Goal: Information Seeking & Learning: Learn about a topic

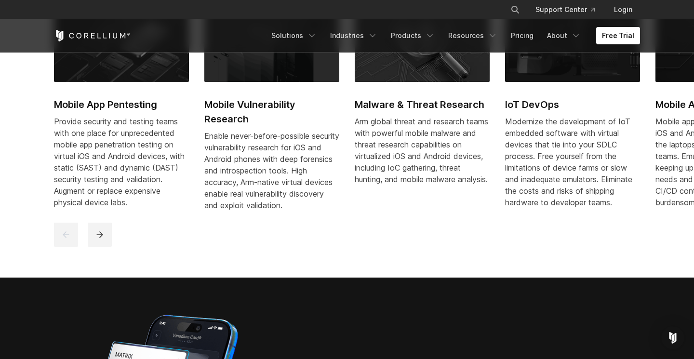
scroll to position [514, 0]
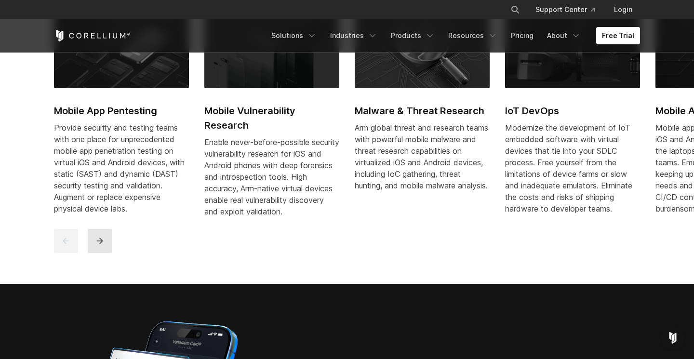
click at [100, 246] on icon "next" at bounding box center [100, 241] width 10 height 10
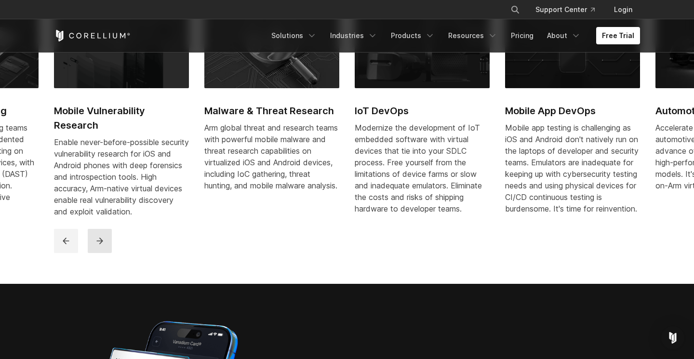
click at [100, 246] on icon "next" at bounding box center [100, 241] width 10 height 10
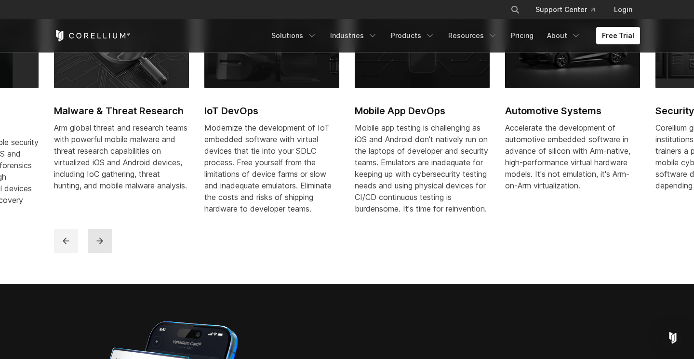
click at [100, 246] on icon "next" at bounding box center [100, 241] width 10 height 10
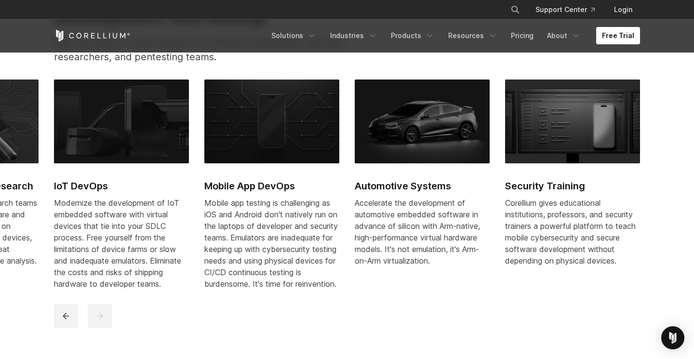
scroll to position [433, 0]
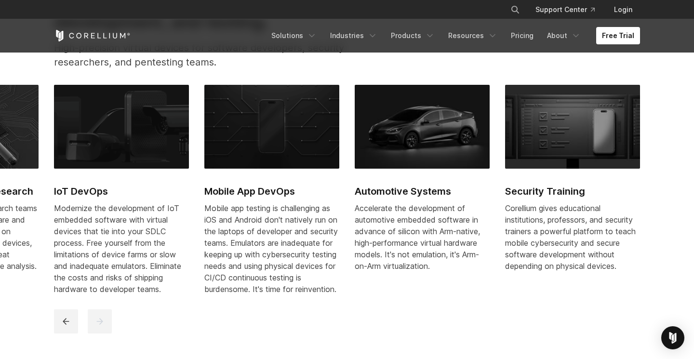
click at [423, 125] on img at bounding box center [422, 127] width 135 height 84
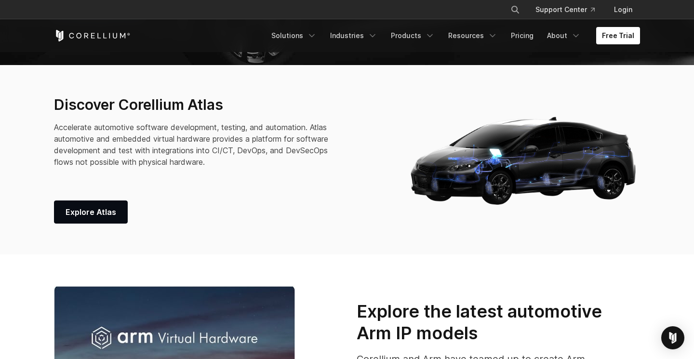
scroll to position [268, 0]
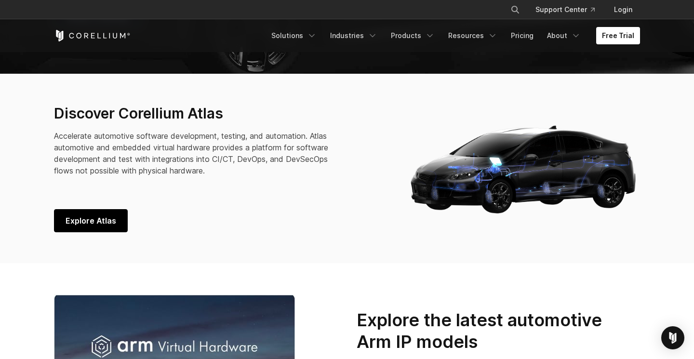
click at [87, 218] on span "Explore Atlas" at bounding box center [91, 221] width 51 height 12
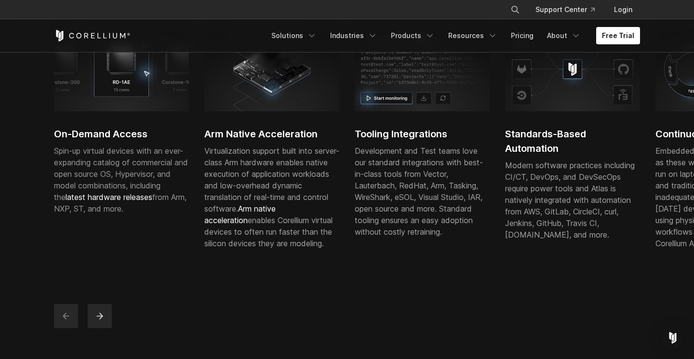
scroll to position [337, 0]
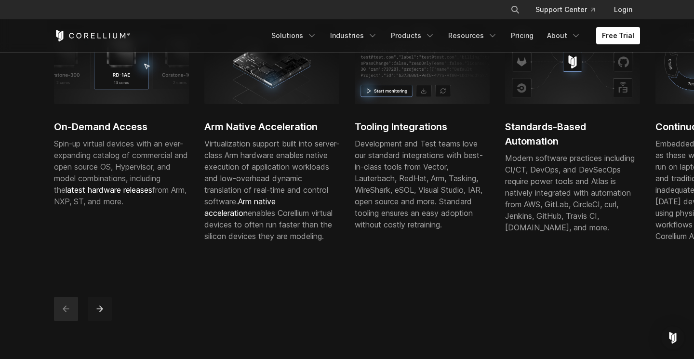
click at [98, 314] on icon "next" at bounding box center [100, 309] width 10 height 10
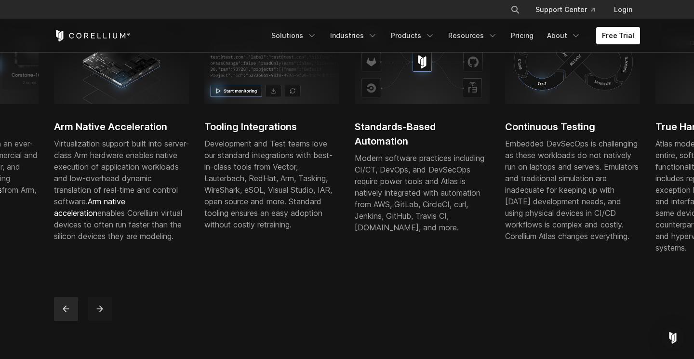
click at [98, 314] on icon "next" at bounding box center [100, 309] width 10 height 10
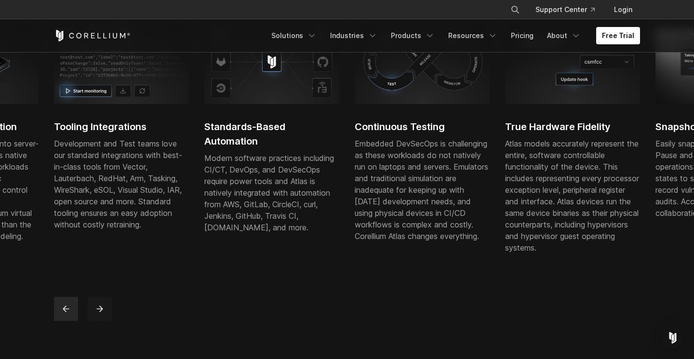
click at [98, 314] on icon "next" at bounding box center [100, 309] width 10 height 10
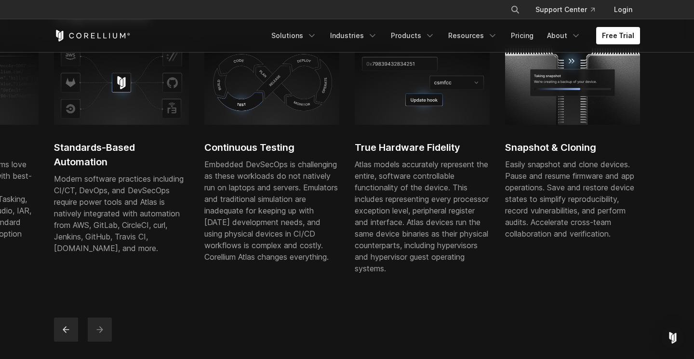
scroll to position [320, 0]
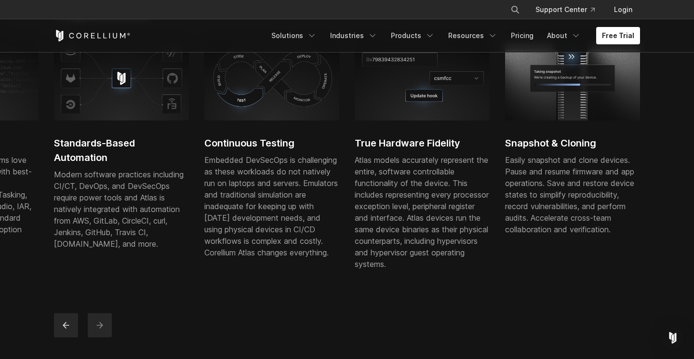
click at [99, 330] on icon "next" at bounding box center [100, 326] width 10 height 10
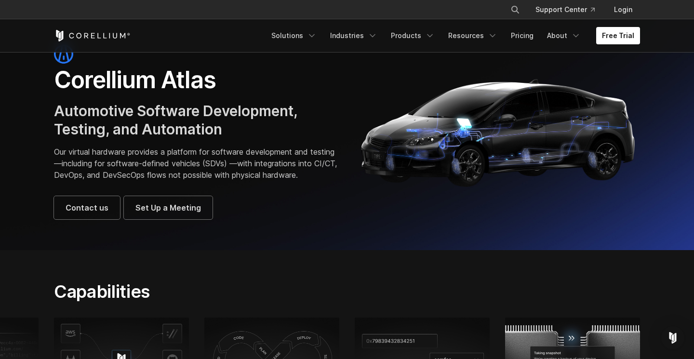
scroll to position [0, 0]
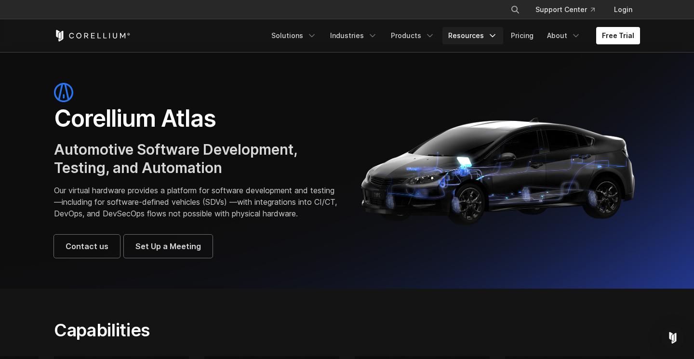
click at [498, 38] on icon "Navigation Menu" at bounding box center [493, 36] width 10 height 10
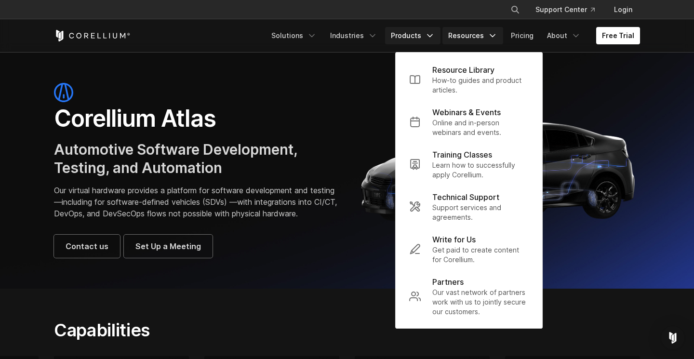
click at [433, 35] on polyline "Navigation Menu" at bounding box center [430, 36] width 5 height 2
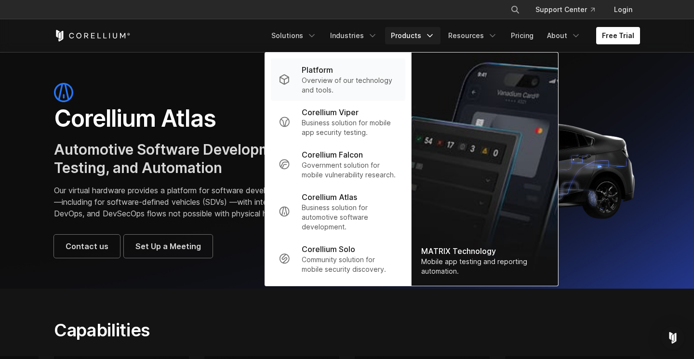
click at [326, 72] on p "Platform" at bounding box center [317, 70] width 31 height 12
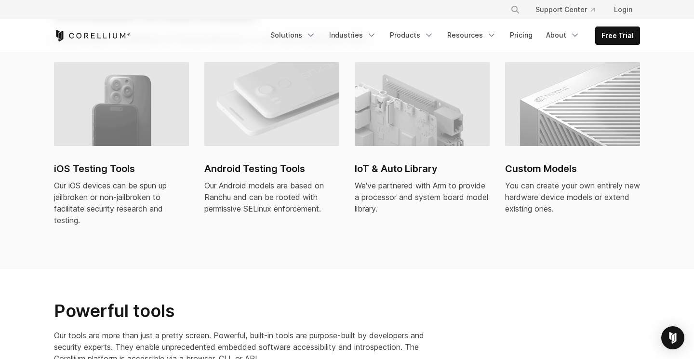
scroll to position [710, 0]
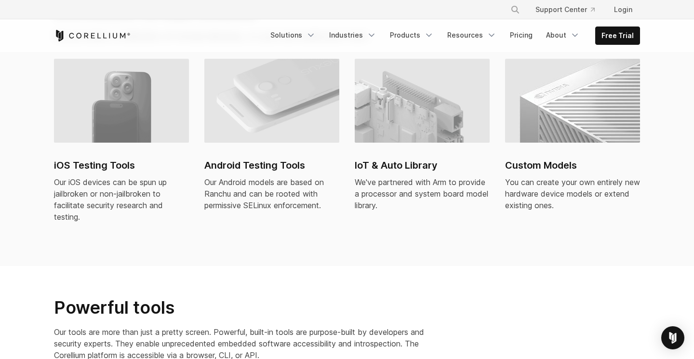
click at [537, 158] on h2 "Custom Models" at bounding box center [572, 165] width 135 height 14
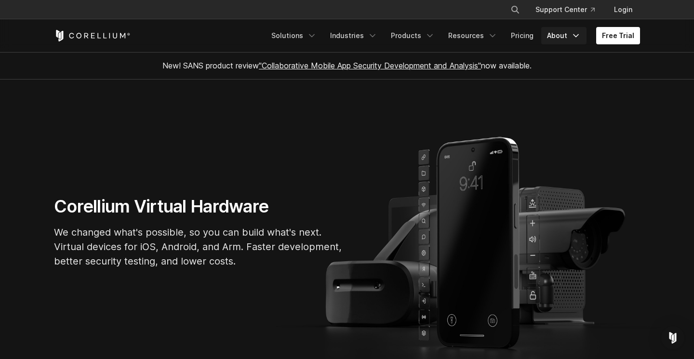
click at [577, 35] on icon "Navigation Menu" at bounding box center [576, 36] width 10 height 10
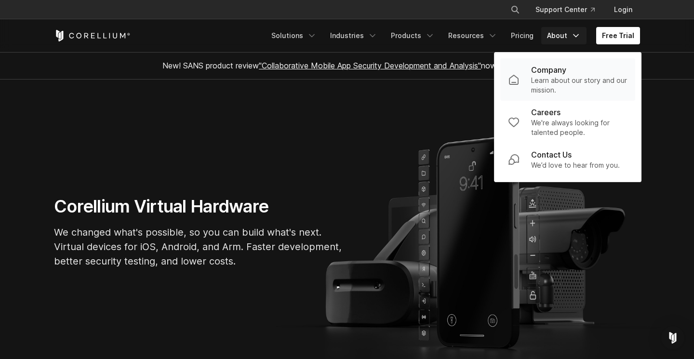
click at [554, 73] on p "Company" at bounding box center [548, 70] width 35 height 12
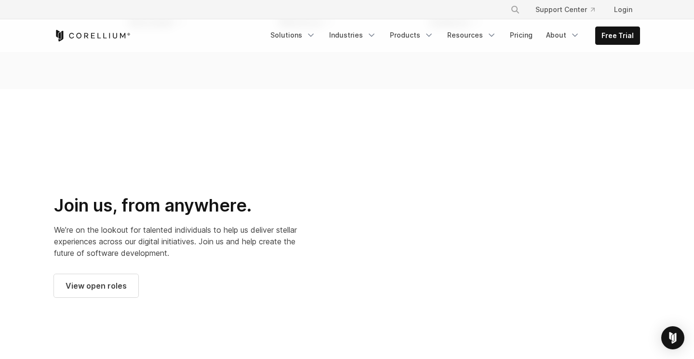
scroll to position [1207, 0]
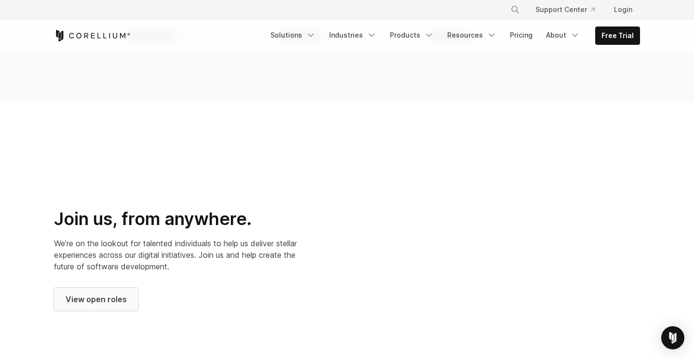
click at [86, 294] on span "View open roles" at bounding box center [96, 300] width 61 height 12
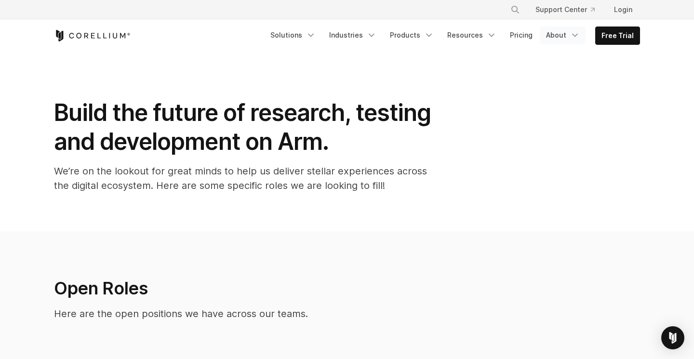
click at [576, 32] on icon "Navigation Menu" at bounding box center [576, 35] width 10 height 10
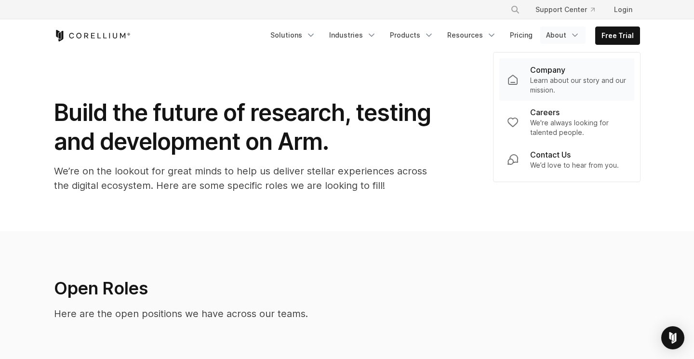
click at [547, 68] on p "Company" at bounding box center [547, 70] width 35 height 12
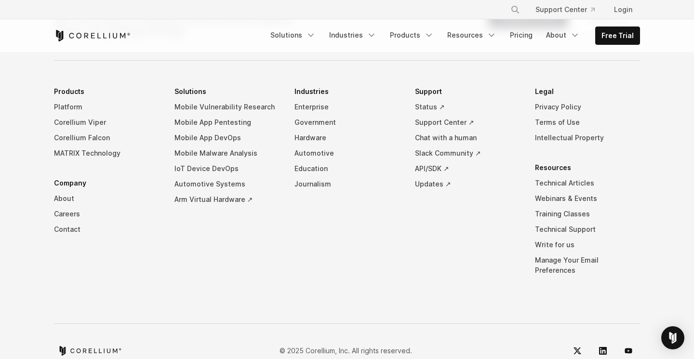
scroll to position [1713, 0]
click at [570, 175] on link "Technical Articles" at bounding box center [587, 182] width 105 height 15
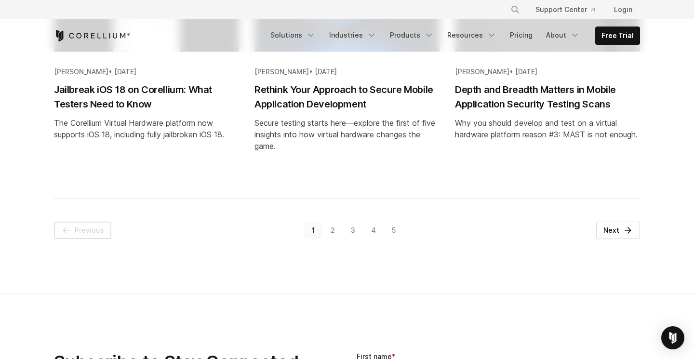
scroll to position [1174, 0]
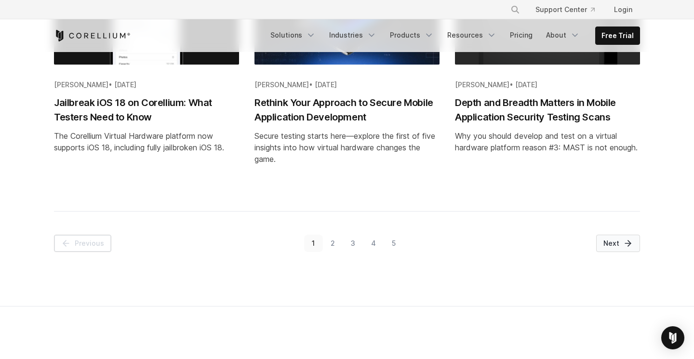
click at [618, 244] on link "Next" at bounding box center [619, 243] width 44 height 17
